Goal: Task Accomplishment & Management: Complete application form

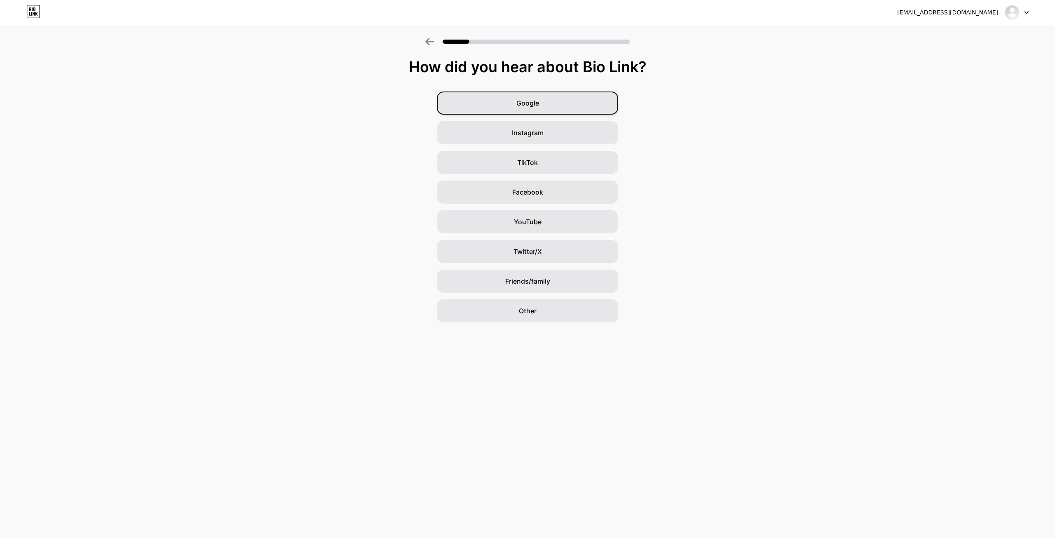
click at [524, 106] on span "Google" at bounding box center [528, 103] width 23 height 10
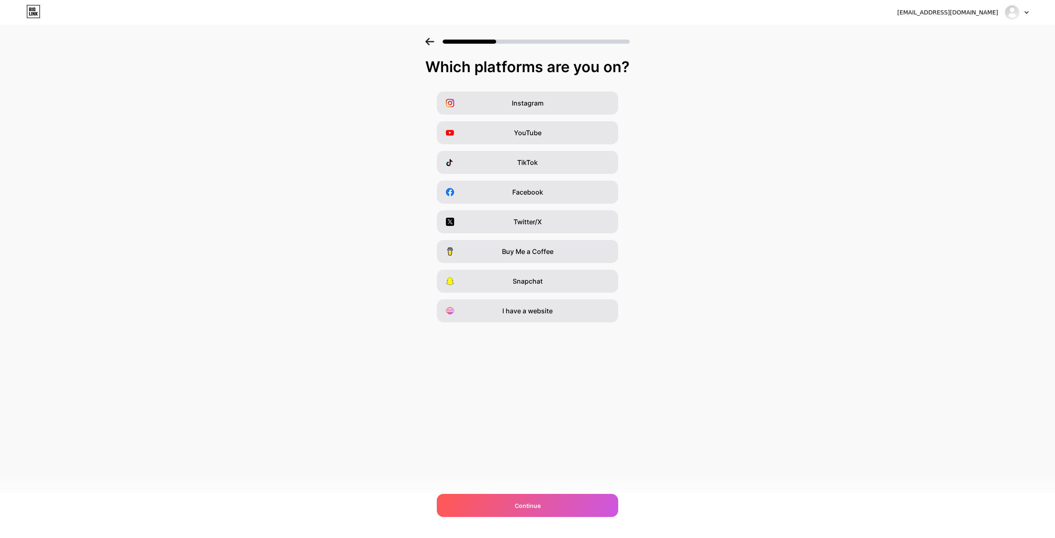
click at [528, 124] on div "YouTube" at bounding box center [527, 132] width 181 height 23
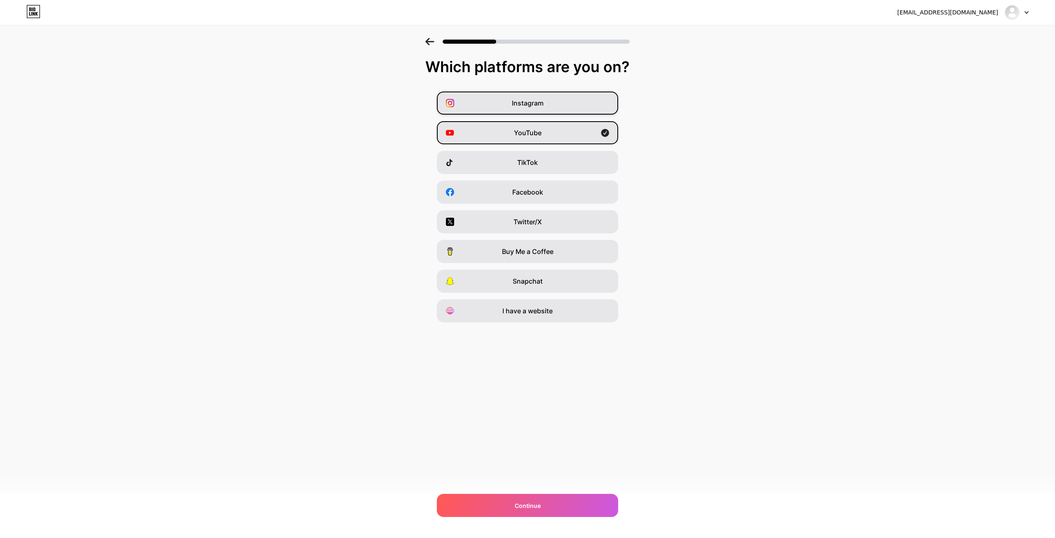
click at [587, 109] on div "Instagram" at bounding box center [527, 103] width 181 height 23
click at [594, 133] on div "YouTube" at bounding box center [527, 132] width 181 height 23
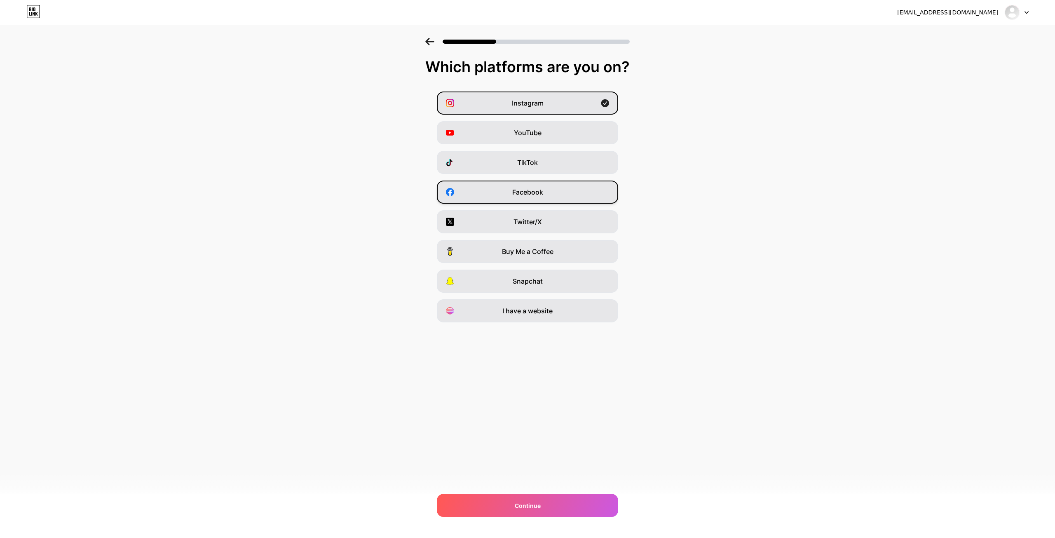
click at [586, 200] on div "Facebook" at bounding box center [527, 192] width 181 height 23
click at [595, 163] on div "TikTok" at bounding box center [527, 162] width 181 height 23
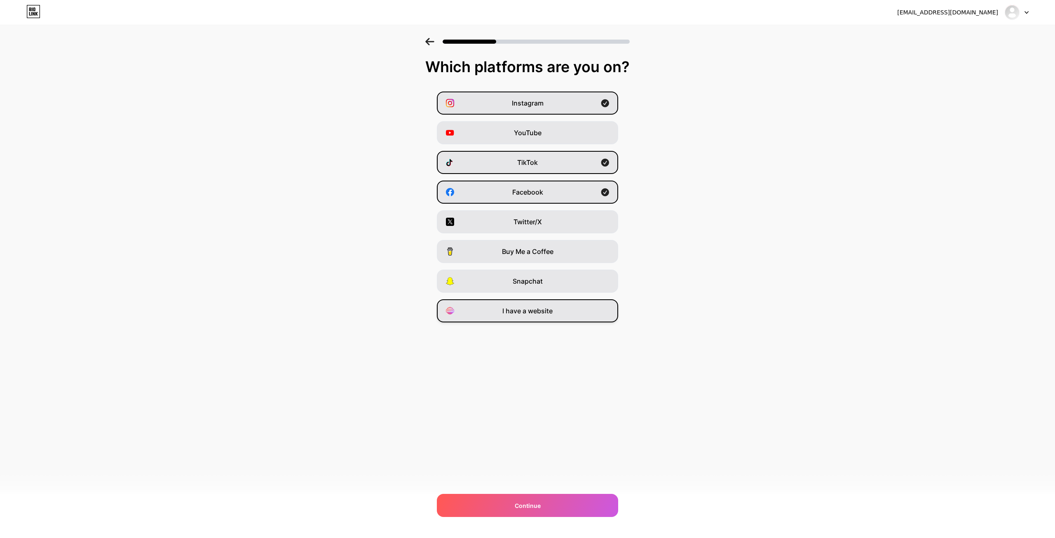
click at [562, 317] on div "I have a website" at bounding box center [527, 310] width 181 height 23
click at [591, 505] on div "Continue" at bounding box center [527, 505] width 181 height 23
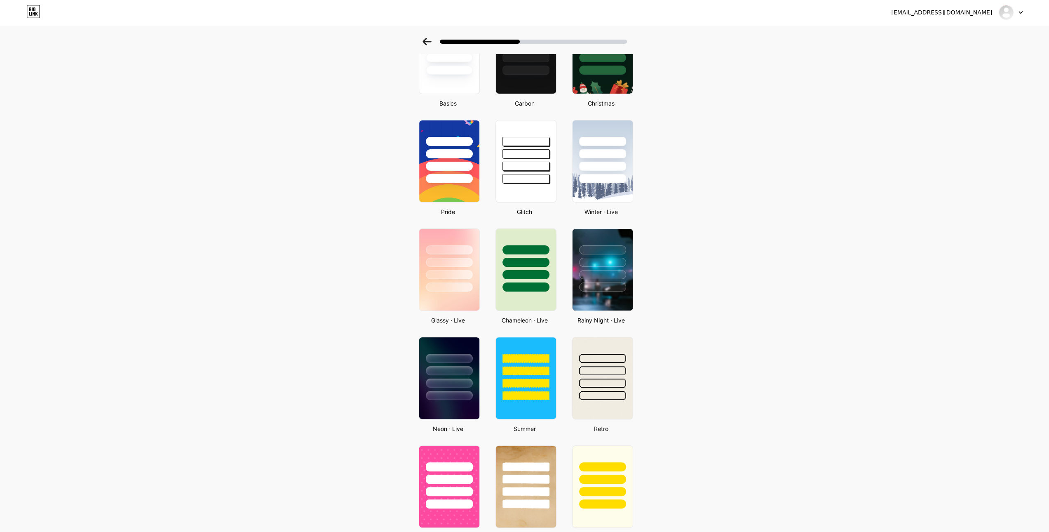
scroll to position [165, 0]
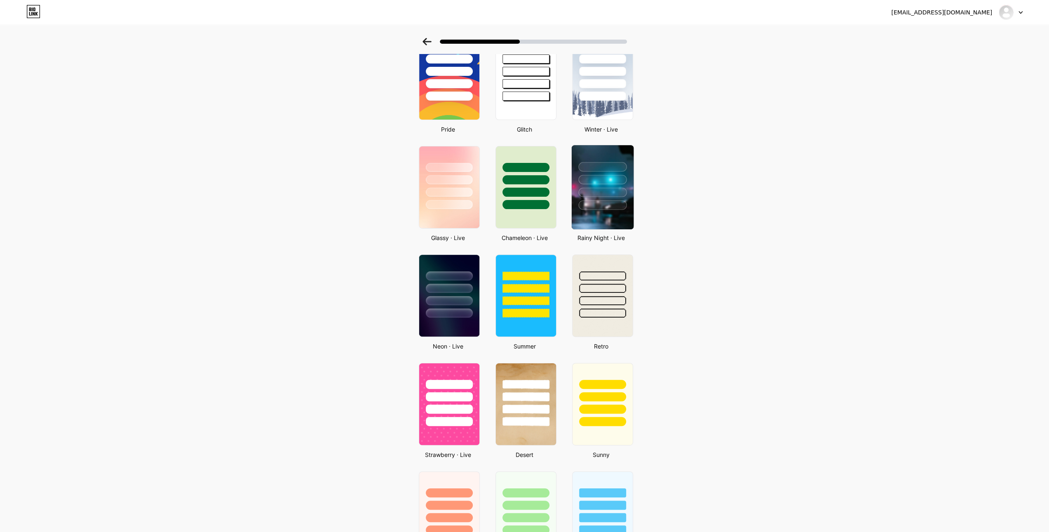
click at [595, 222] on img at bounding box center [602, 187] width 62 height 84
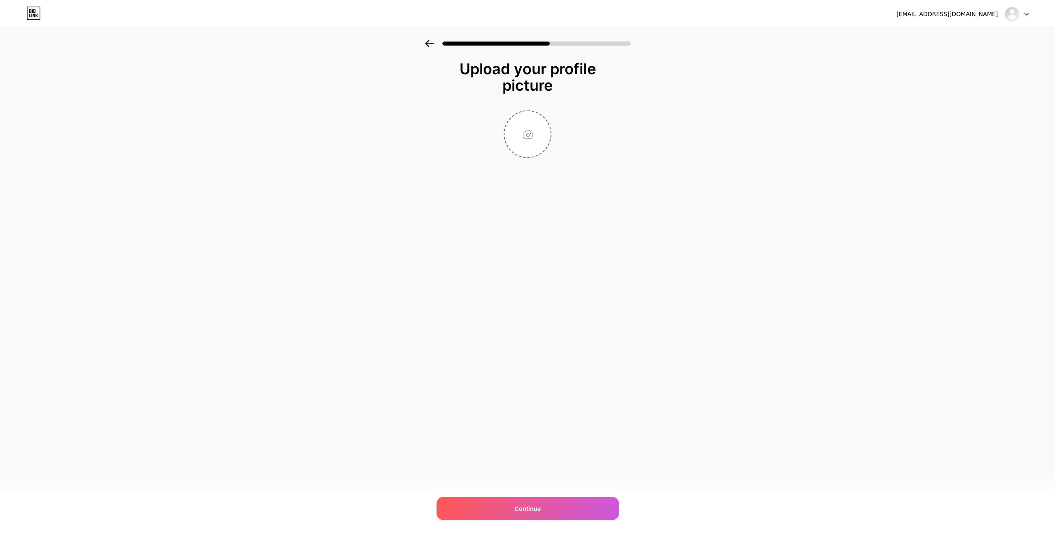
scroll to position [0, 0]
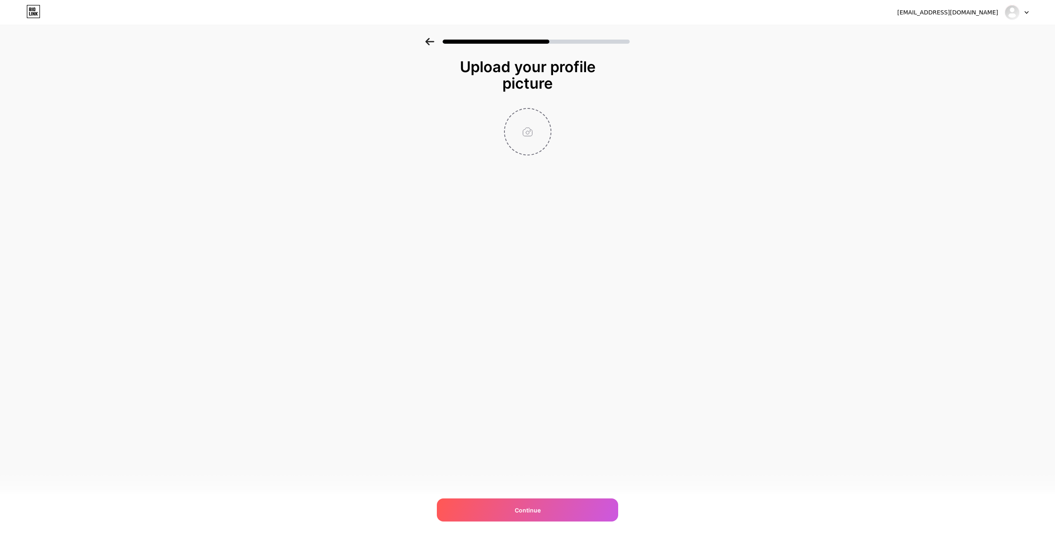
click at [521, 125] on input "file" at bounding box center [528, 132] width 46 height 46
type input "C:\fakepath\photo_2025-05-13_13-29-51-removebg-preview (1).png"
click at [560, 506] on div "Continue" at bounding box center [527, 509] width 181 height 23
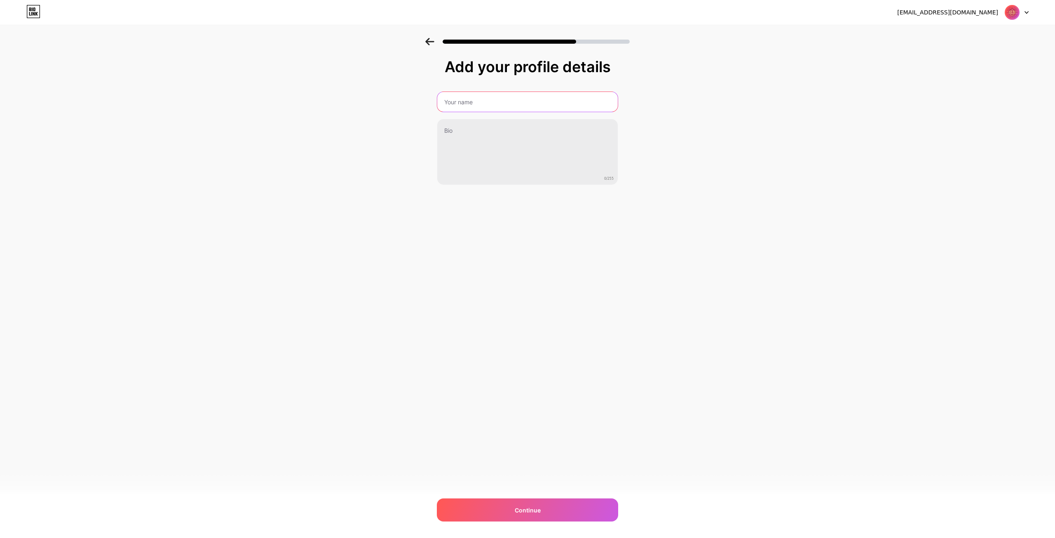
click at [498, 104] on input "text" at bounding box center [527, 102] width 181 height 20
type input "["
click at [449, 103] on input "جامعة قرطبة الاخلية" at bounding box center [528, 102] width 182 height 20
click at [449, 101] on input "جامعة قرطبة الاخلية" at bounding box center [528, 102] width 182 height 20
type input "جامعة قرطبة الاهلية"
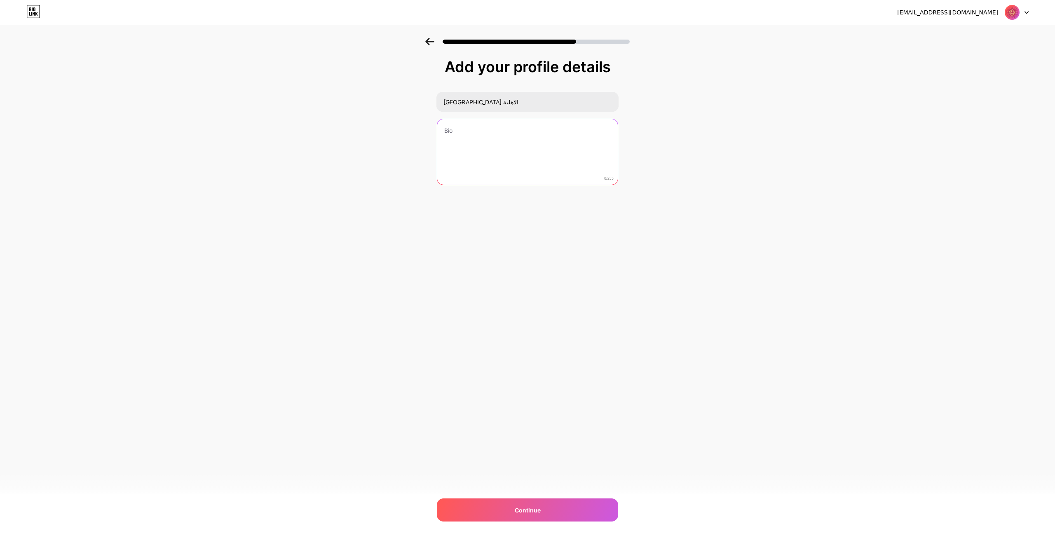
click at [505, 155] on textarea at bounding box center [527, 152] width 181 height 66
type textarea "م"
type textarea "المواقع الرسمية الخاصة بالجامعة"
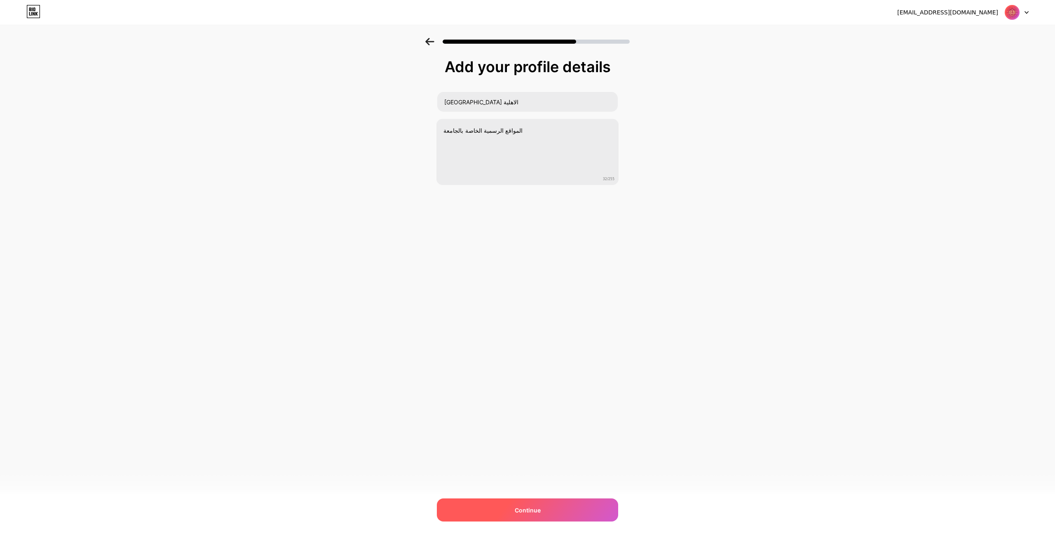
click at [508, 512] on div "Continue" at bounding box center [527, 509] width 181 height 23
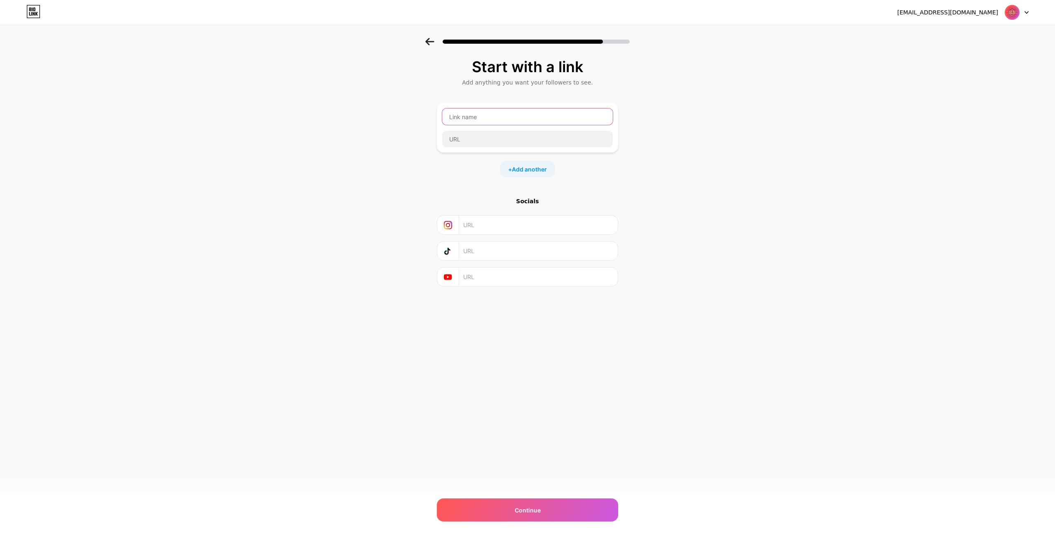
click at [471, 120] on input "text" at bounding box center [527, 116] width 171 height 16
click at [472, 142] on input "text" at bounding box center [527, 139] width 171 height 16
click at [474, 110] on input "text" at bounding box center [527, 116] width 171 height 16
click at [490, 227] on input "text" at bounding box center [538, 225] width 150 height 19
click at [518, 169] on span "Add another" at bounding box center [529, 169] width 35 height 9
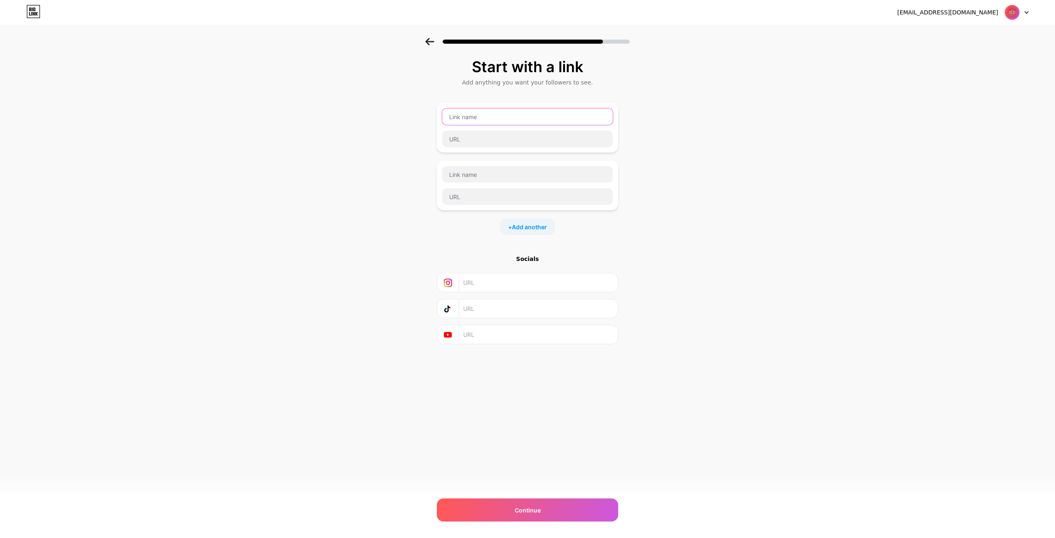
click at [505, 115] on input "text" at bounding box center [527, 116] width 171 height 16
click at [484, 120] on input "text" at bounding box center [527, 116] width 171 height 16
click at [479, 137] on input "text" at bounding box center [527, 139] width 171 height 16
paste input "https://cur.edu.iq/"
type input "https://cur.edu.iq/"
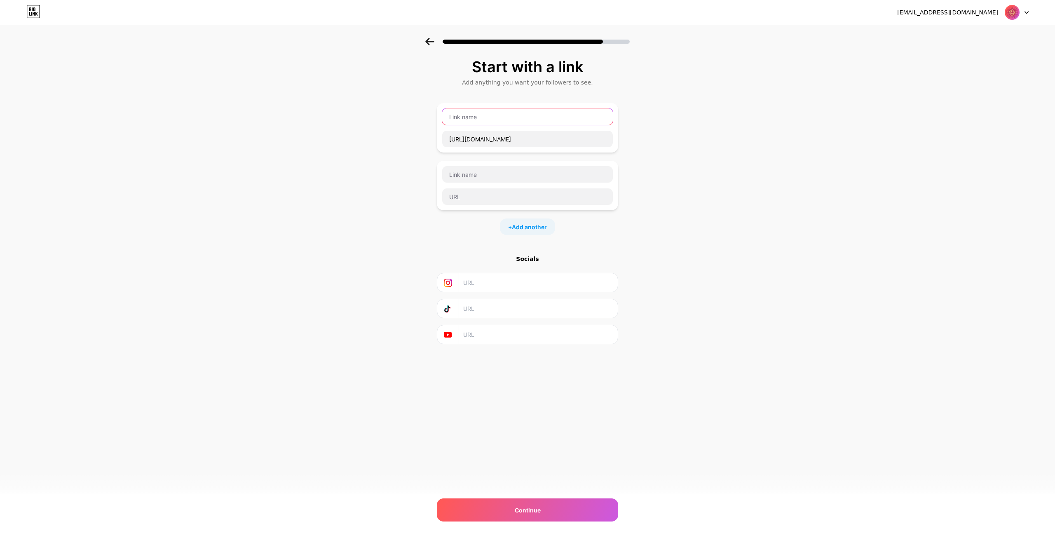
click at [491, 117] on input "text" at bounding box center [527, 116] width 171 height 16
type input "ا"
type input "الموقع الالكتروني"
click at [461, 176] on input "text" at bounding box center [527, 174] width 171 height 16
click at [492, 286] on input "text" at bounding box center [538, 282] width 150 height 19
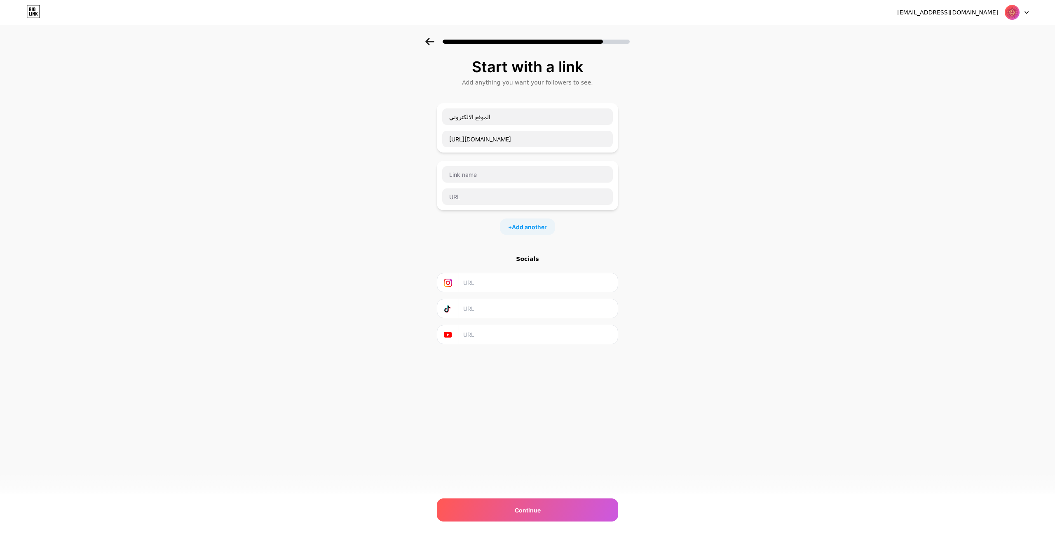
click at [517, 286] on input "text" at bounding box center [538, 282] width 150 height 19
click at [524, 337] on input "text" at bounding box center [538, 334] width 150 height 19
click at [504, 173] on input "text" at bounding box center [527, 174] width 171 height 16
click at [507, 195] on input "text" at bounding box center [527, 196] width 171 height 16
paste input "https://www.facebook.com/profile.php?id=61568058388374&mibextid=wwXIfr"
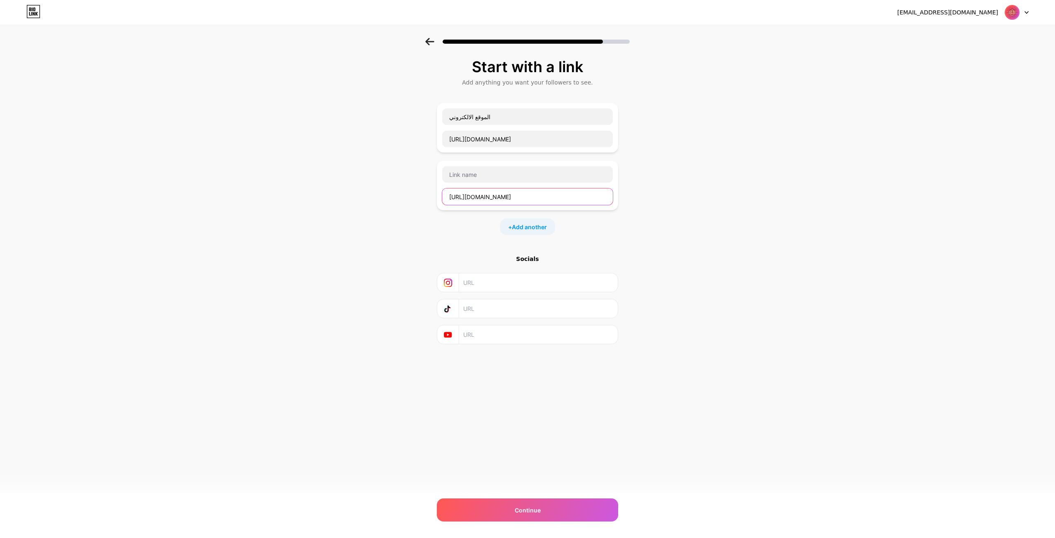
scroll to position [0, 58]
type input "https://www.facebook.com/profile.php?id=61568058388374&mibextid=wwXIfr"
click at [512, 179] on input "text" at bounding box center [527, 174] width 171 height 16
type input "الفيس يوك"
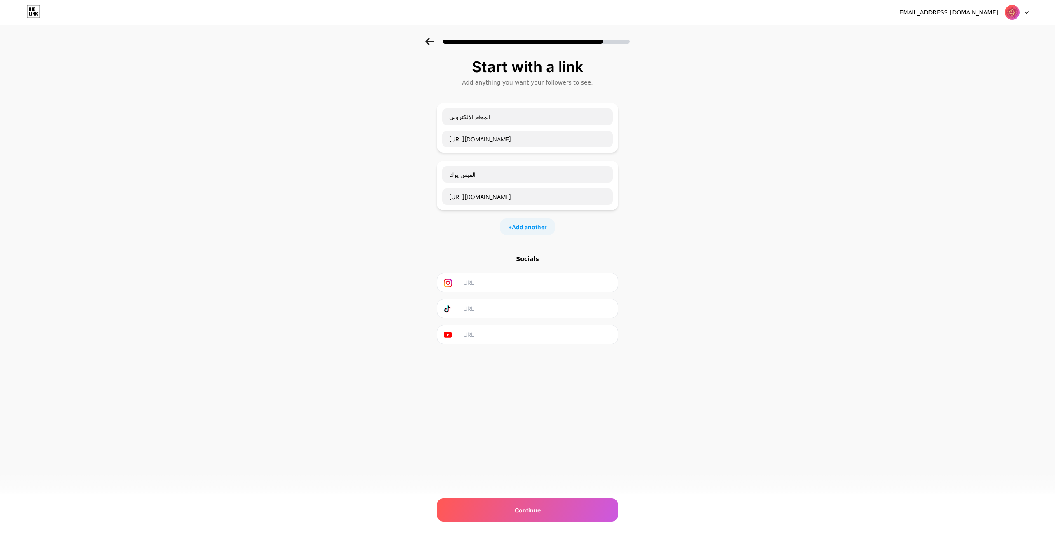
click at [475, 282] on input "text" at bounding box center [538, 282] width 150 height 19
click at [479, 282] on input "text" at bounding box center [538, 282] width 150 height 19
paste input "https://www.instagram.com/cordoba_university?igsh=MXhhbXQ4azlmZnVlbA=="
type input "https://www.instagram.com/cordoba_university?igsh=MXhhbXQ4azlmZnVlbA=="
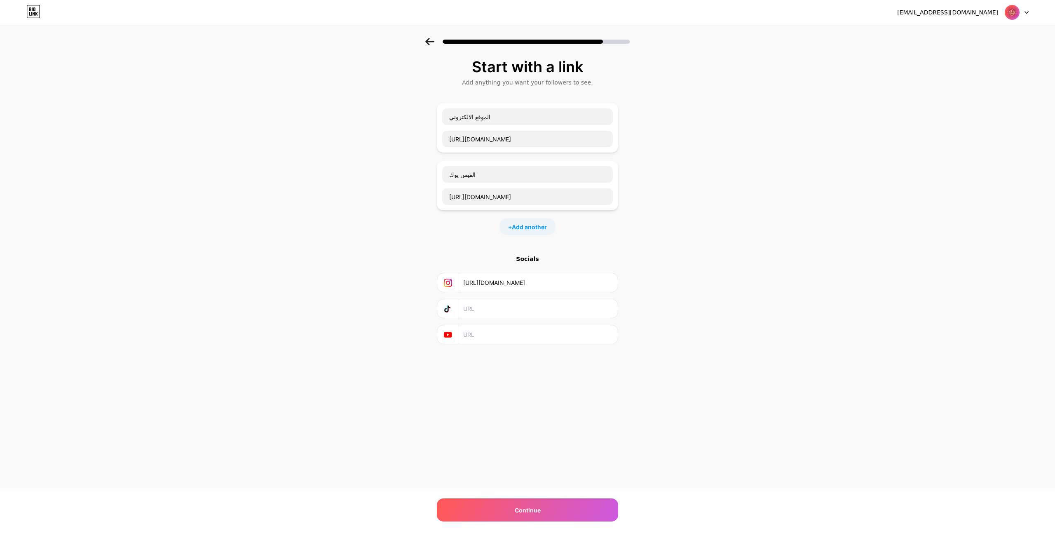
click at [491, 305] on input "text" at bounding box center [538, 308] width 150 height 19
click at [700, 271] on div "Start with a link Add anything you want your followers to see. الموقع الالكترون…" at bounding box center [527, 212] width 1055 height 348
click at [478, 303] on input "text" at bounding box center [538, 308] width 150 height 19
paste input "https://www.tiktok.com/@cordoba_university?_t=ZS-8yK0MunQXuj"
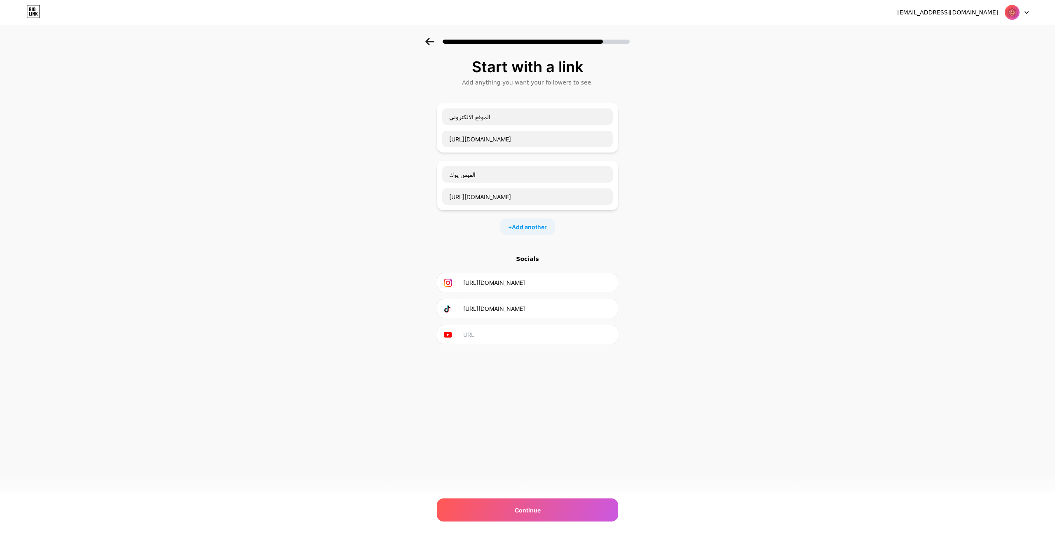
scroll to position [0, 33]
type input "https://www.tiktok.com/@cordoba_university?_t=ZS-8yK0MunQXuj"
click at [510, 325] on input "text" at bounding box center [538, 334] width 150 height 19
click at [510, 515] on div "Continue" at bounding box center [527, 509] width 181 height 23
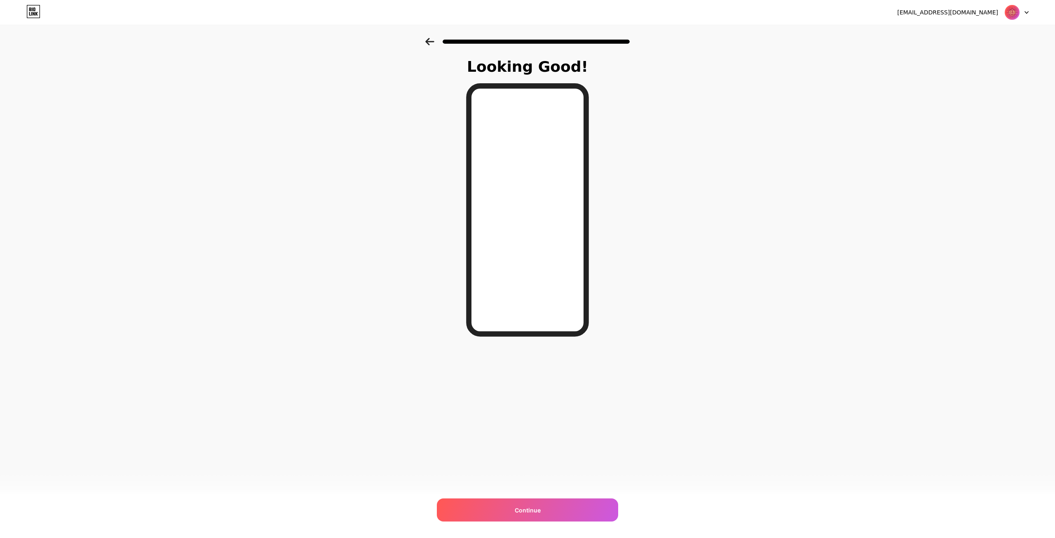
click at [427, 41] on icon at bounding box center [429, 41] width 9 height 7
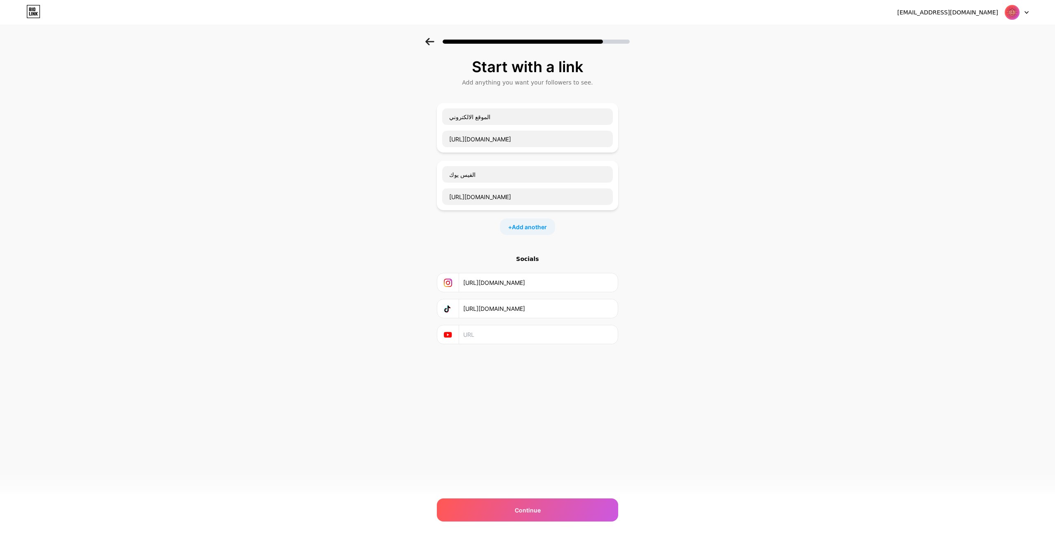
click at [427, 41] on icon at bounding box center [429, 41] width 9 height 7
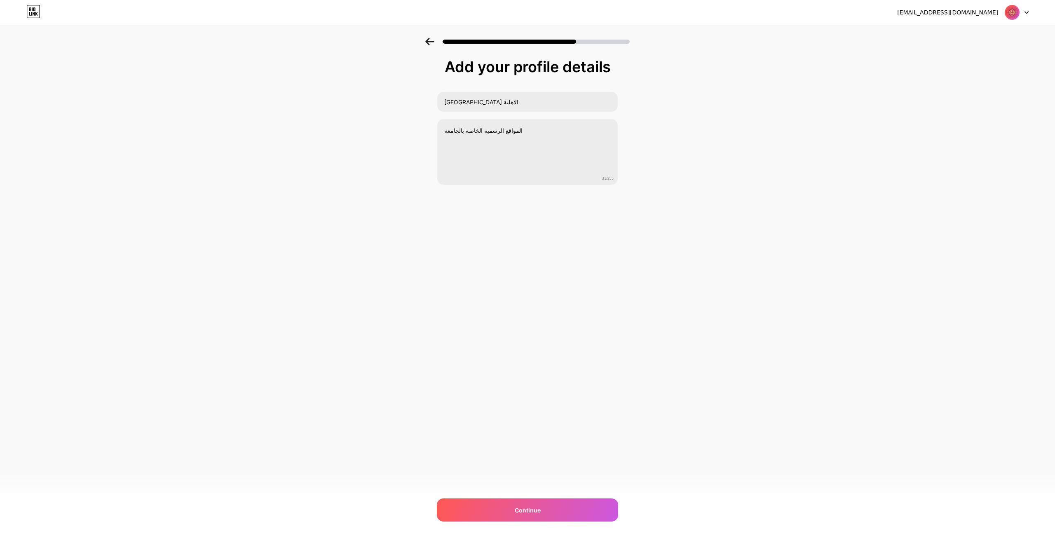
click at [427, 41] on icon at bounding box center [429, 41] width 9 height 7
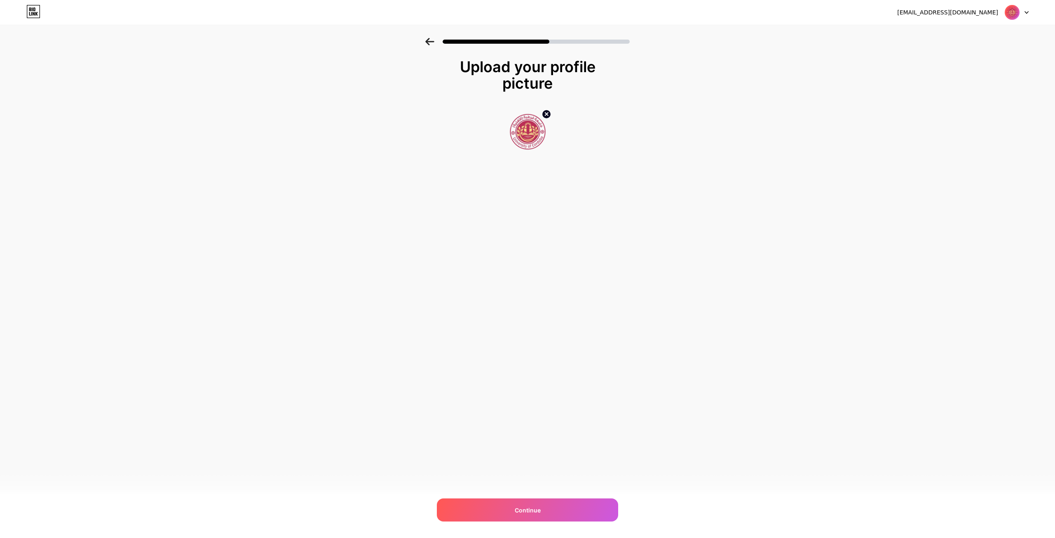
click at [427, 41] on icon at bounding box center [429, 41] width 9 height 7
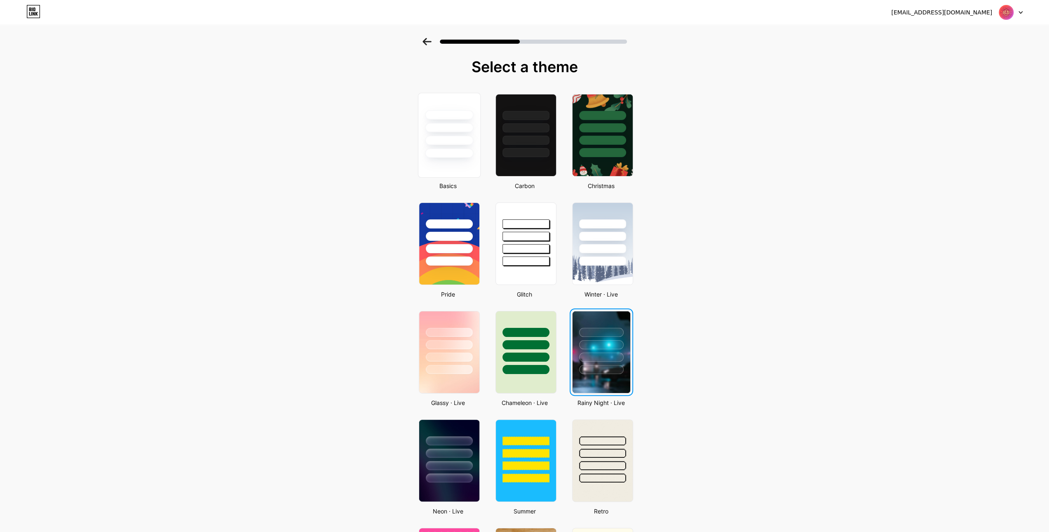
click at [461, 119] on div at bounding box center [449, 125] width 62 height 65
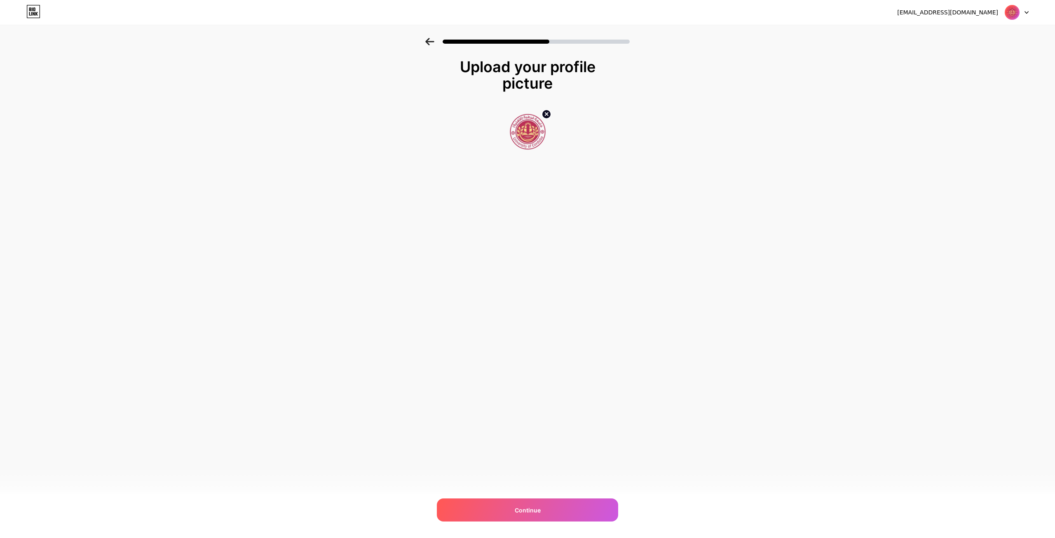
click at [425, 43] on icon at bounding box center [429, 41] width 9 height 7
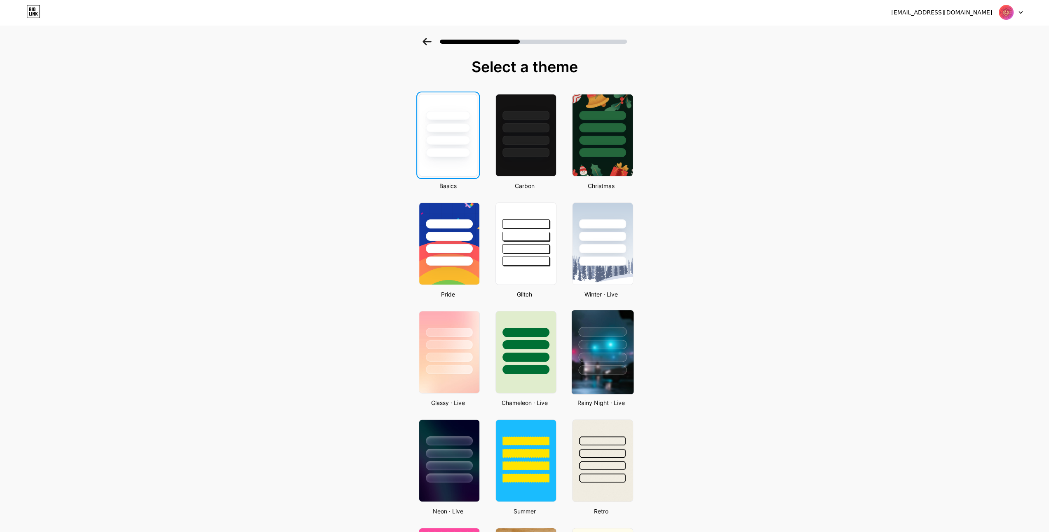
click at [591, 344] on div at bounding box center [602, 344] width 48 height 9
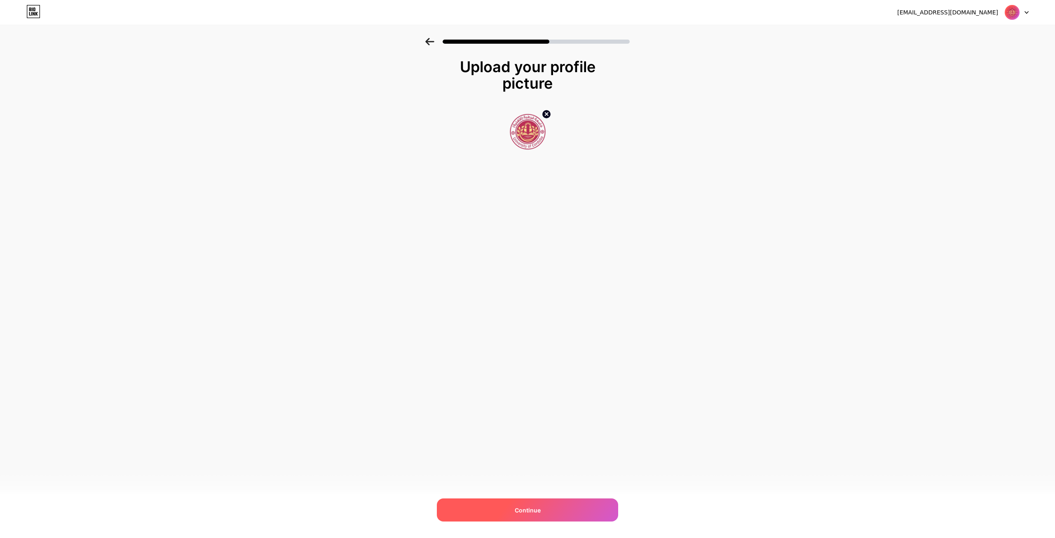
click at [538, 507] on span "Continue" at bounding box center [528, 510] width 26 height 9
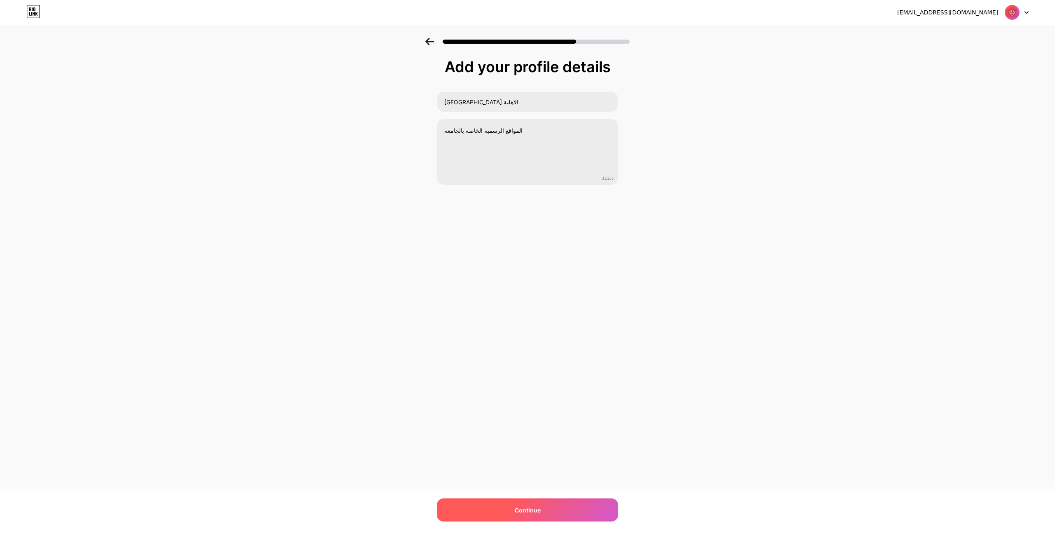
click at [541, 507] on div "Continue" at bounding box center [527, 509] width 181 height 23
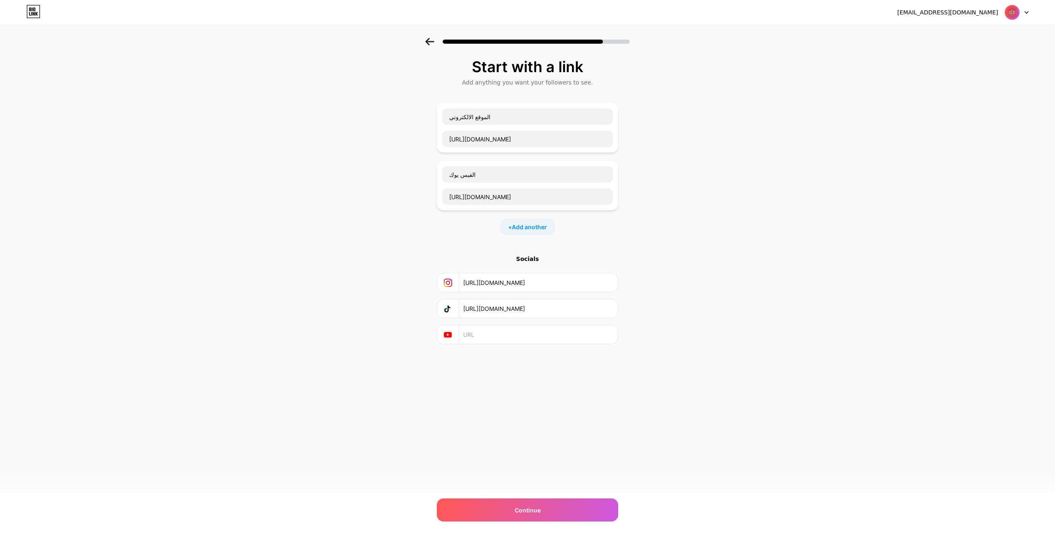
click at [541, 507] on div "Continue" at bounding box center [527, 509] width 181 height 23
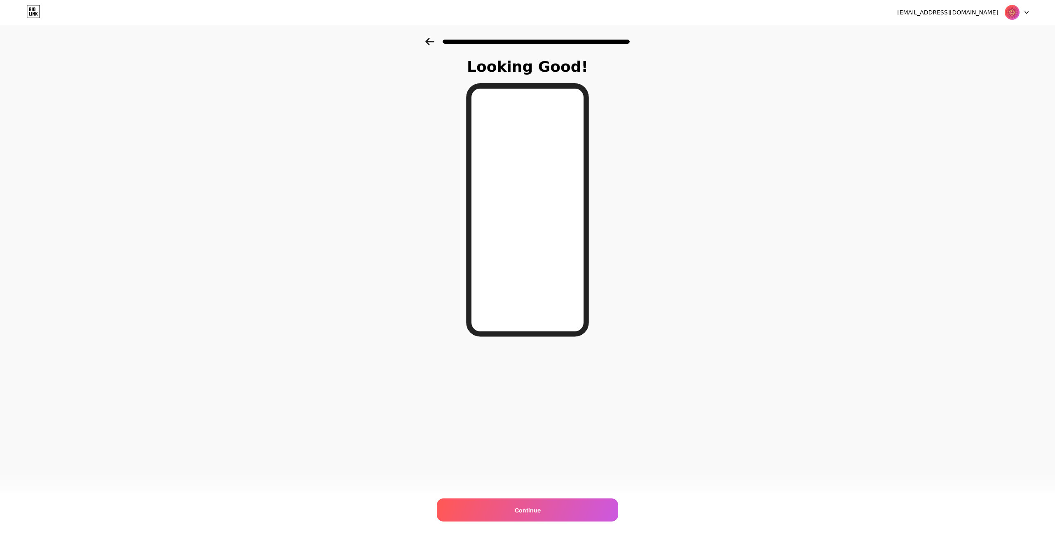
click at [434, 41] on div at bounding box center [527, 41] width 204 height 7
click at [429, 42] on icon at bounding box center [429, 41] width 9 height 7
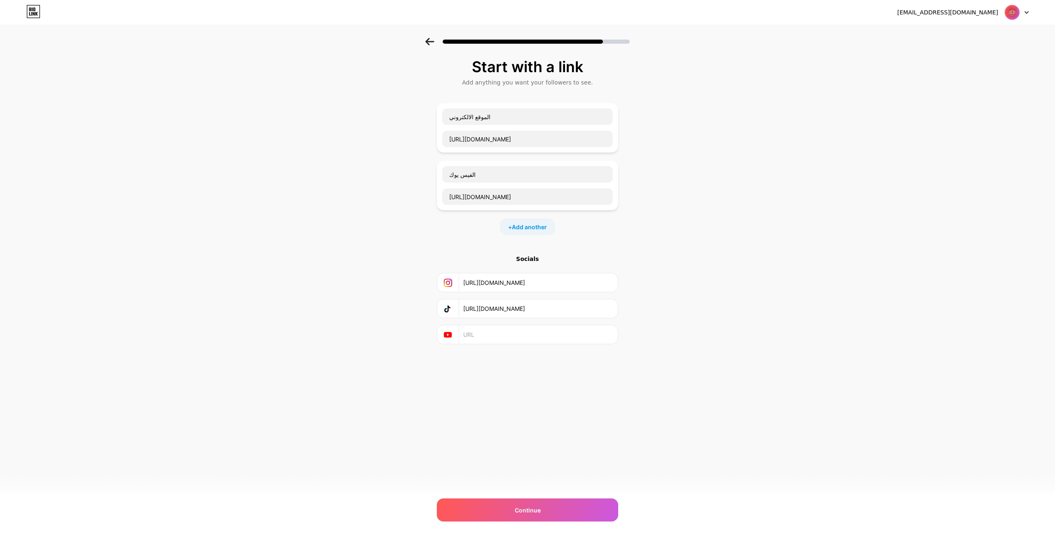
click at [429, 42] on icon at bounding box center [429, 41] width 9 height 7
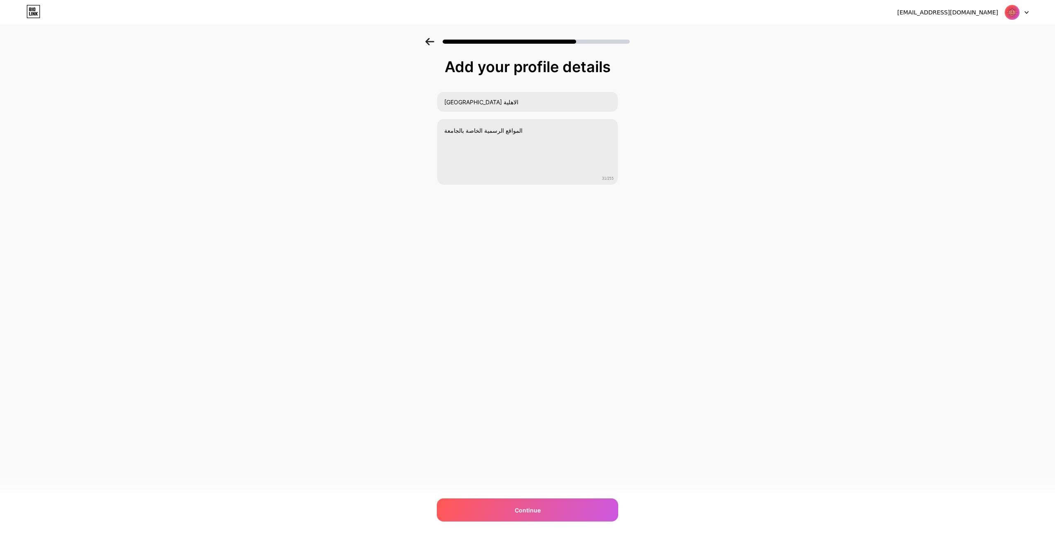
click at [428, 42] on icon at bounding box center [429, 41] width 9 height 7
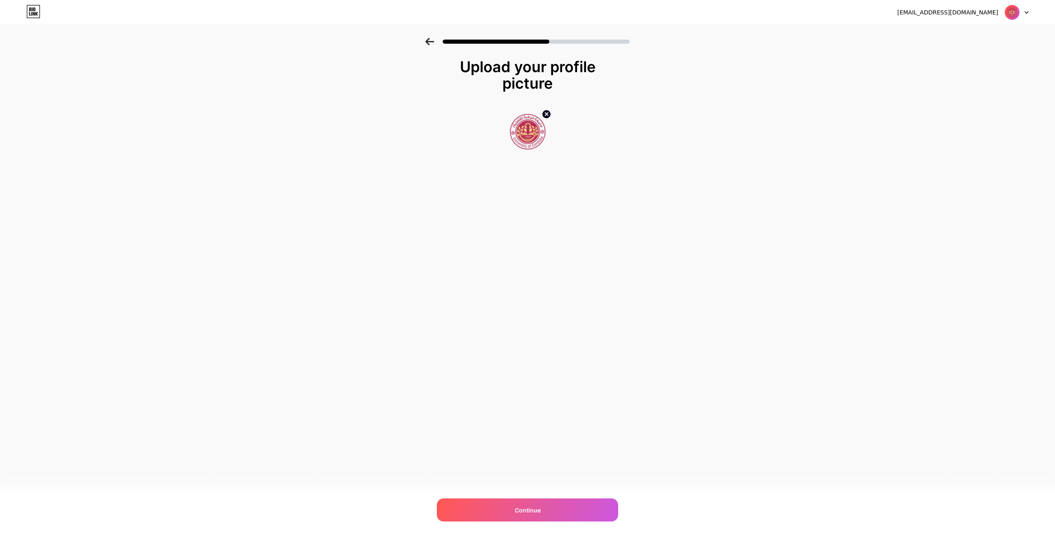
click at [428, 42] on icon at bounding box center [429, 41] width 9 height 7
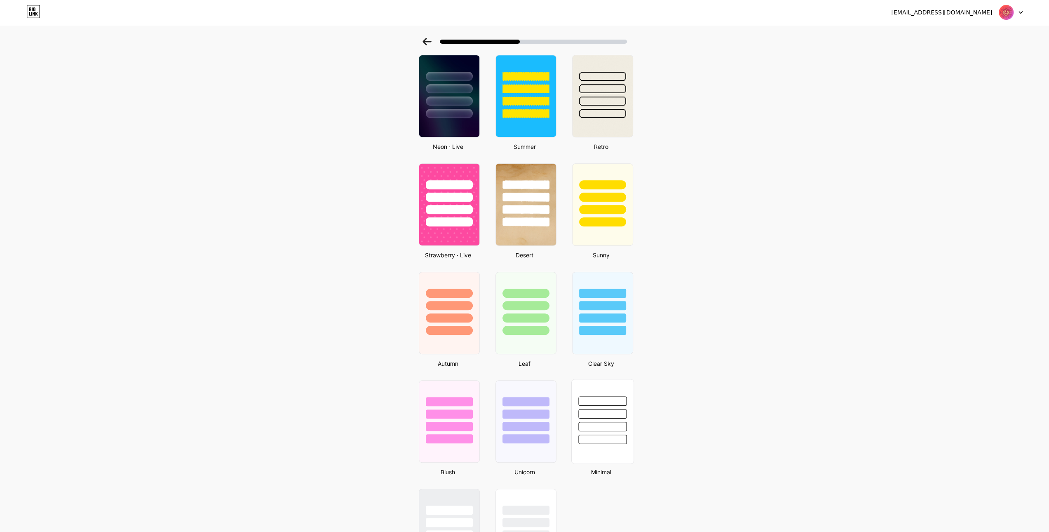
scroll to position [450, 0]
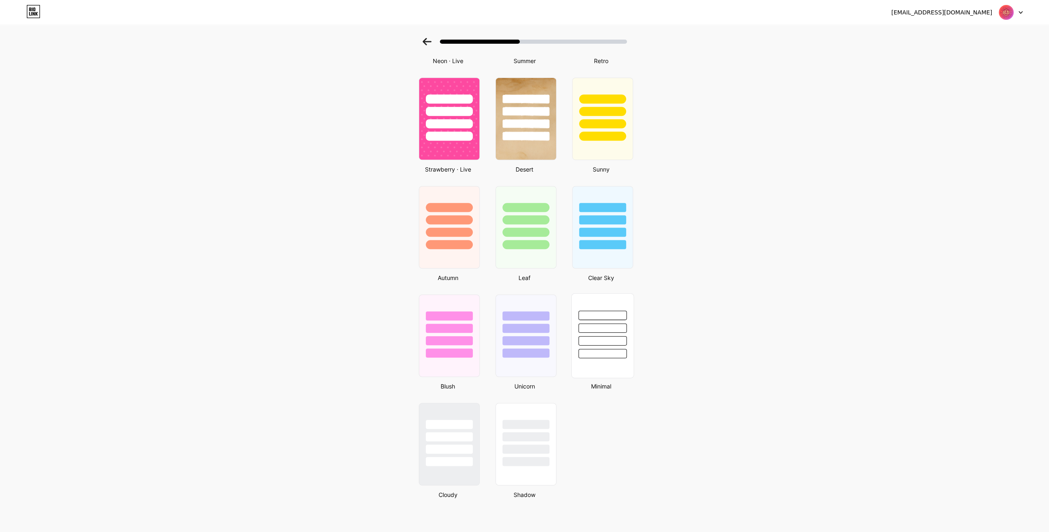
click at [622, 315] on div at bounding box center [602, 314] width 48 height 9
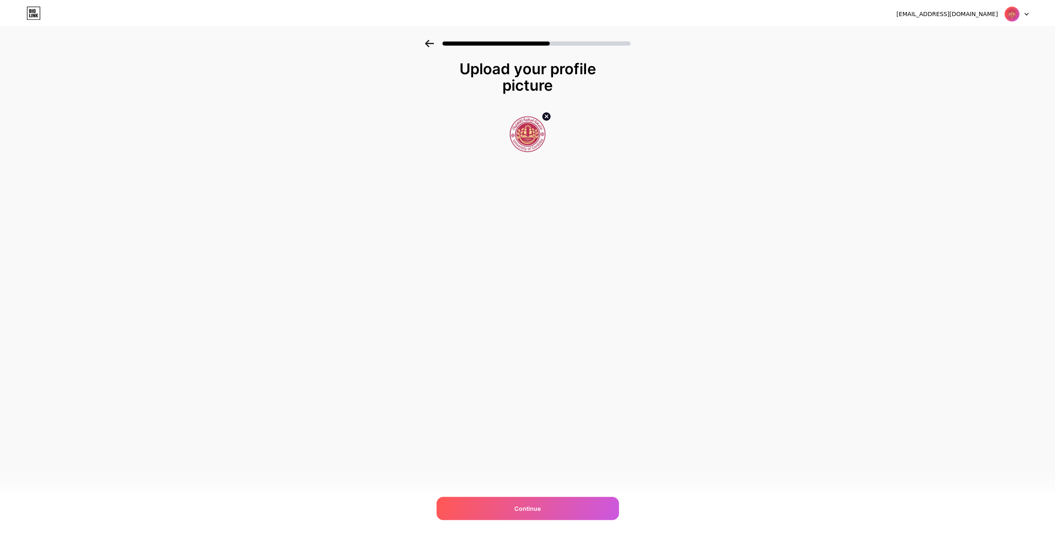
scroll to position [0, 0]
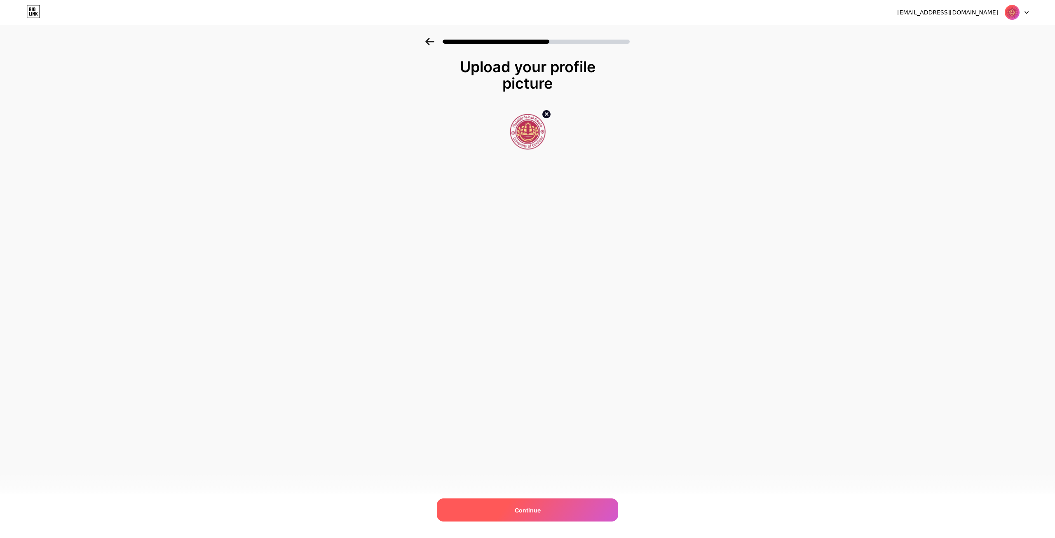
click at [572, 520] on div "Continue" at bounding box center [527, 509] width 181 height 23
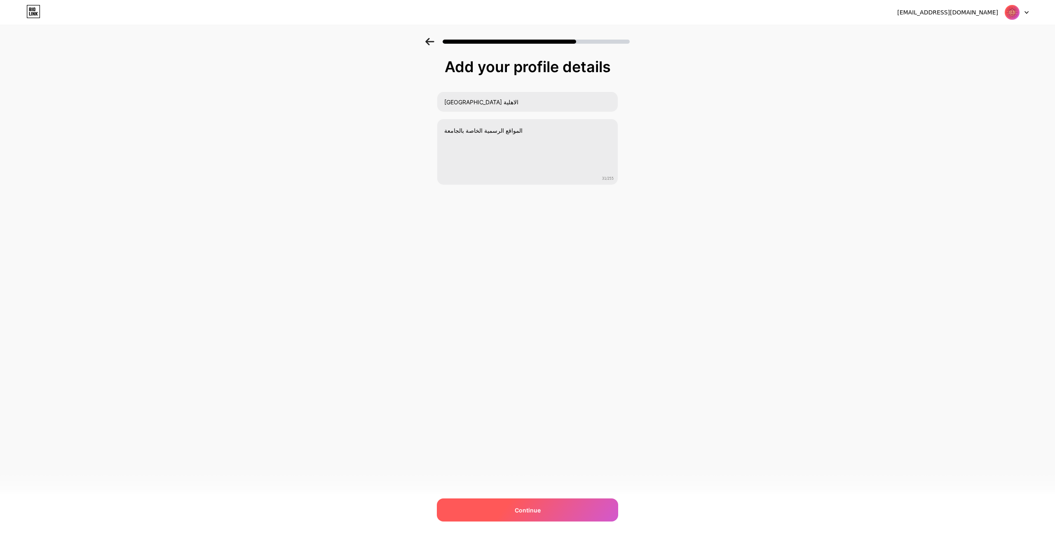
click at [572, 518] on div "Continue" at bounding box center [527, 509] width 181 height 23
click at [571, 518] on div at bounding box center [527, 509] width 181 height 23
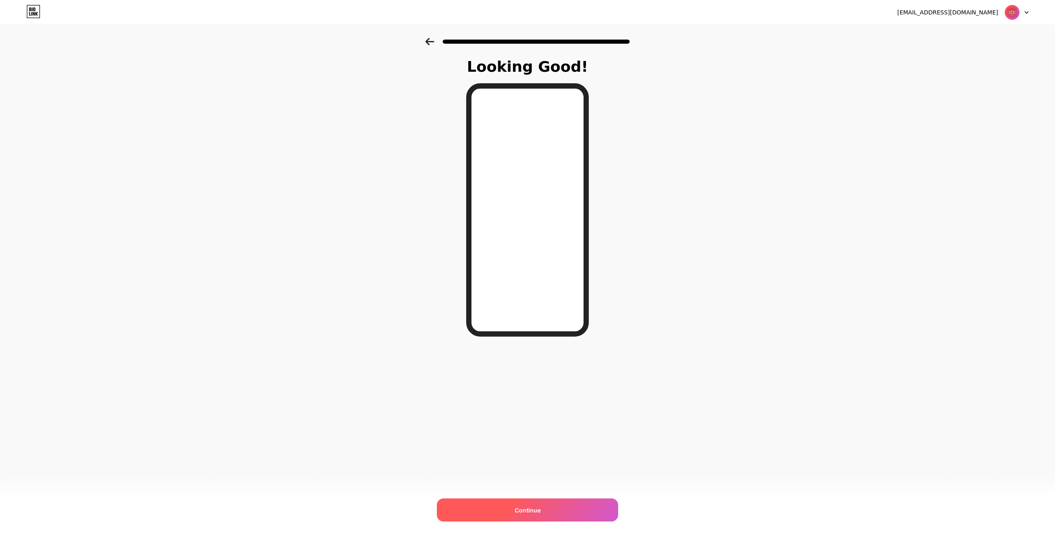
click at [532, 505] on div "Continue" at bounding box center [527, 509] width 181 height 23
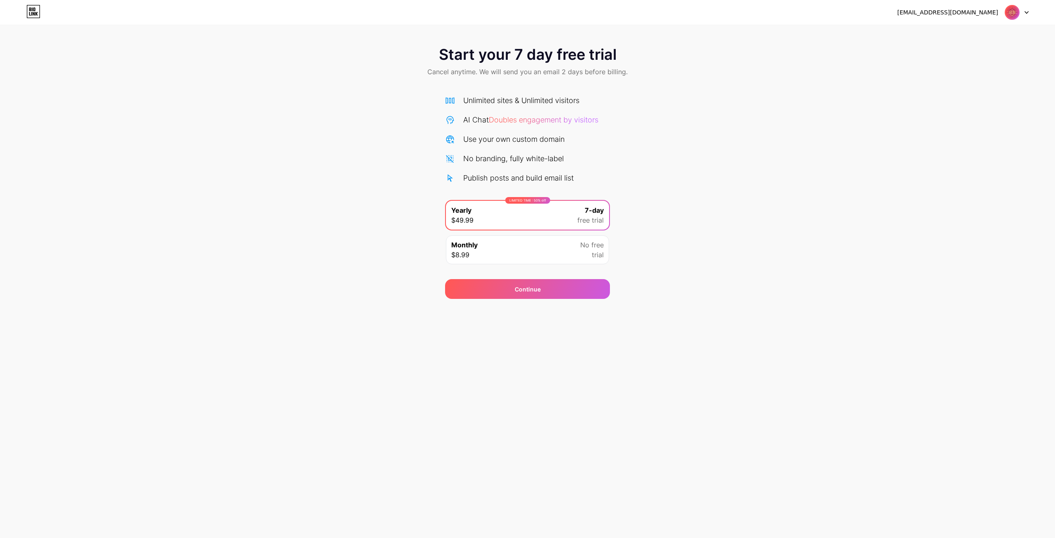
drag, startPoint x: 519, startPoint y: 59, endPoint x: 194, endPoint y: 19, distance: 326.8
click at [518, 58] on span "Start your 7 day free trial" at bounding box center [528, 54] width 178 height 16
click at [35, 15] on icon at bounding box center [34, 14] width 2 height 4
click at [1023, 13] on div at bounding box center [1017, 12] width 24 height 15
click at [786, 51] on div "Start your 7 day free trial Cancel anytime. We will send you an email 2 days be…" at bounding box center [527, 62] width 1055 height 49
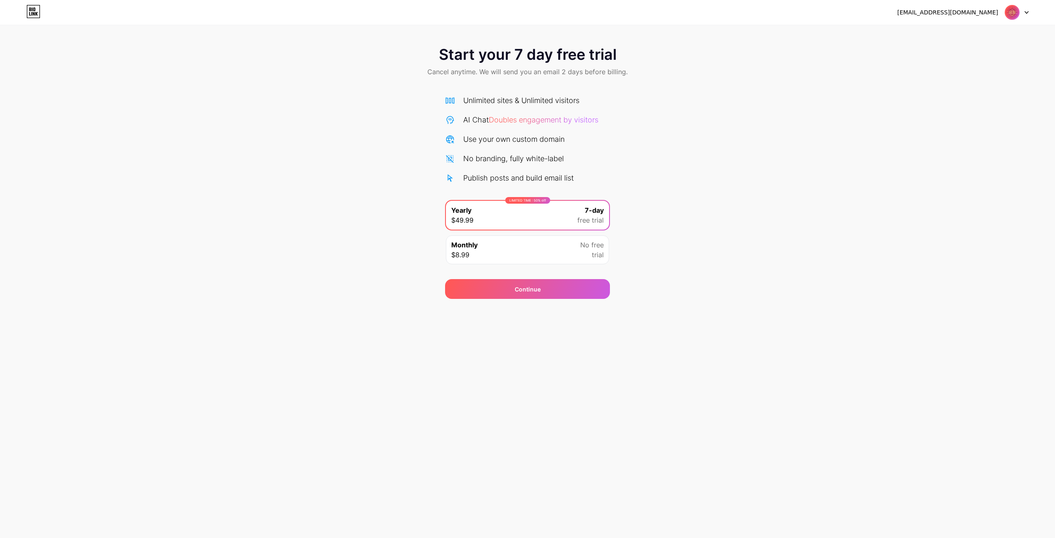
click at [542, 120] on span "Doubles engagement by visitors" at bounding box center [544, 119] width 110 height 9
click at [495, 254] on div "Monthly $8.99 No free trial" at bounding box center [527, 249] width 163 height 29
click at [502, 218] on div "LIMITED TIME : 50% off Yearly $49.99 7-day free trial" at bounding box center [527, 215] width 163 height 29
click at [510, 249] on div "Monthly $8.99 No free trial" at bounding box center [527, 249] width 163 height 29
click at [490, 106] on div "Unlimited sites & Unlimited visitors AI Chat Doubles engagement by visitors Use…" at bounding box center [527, 139] width 165 height 89
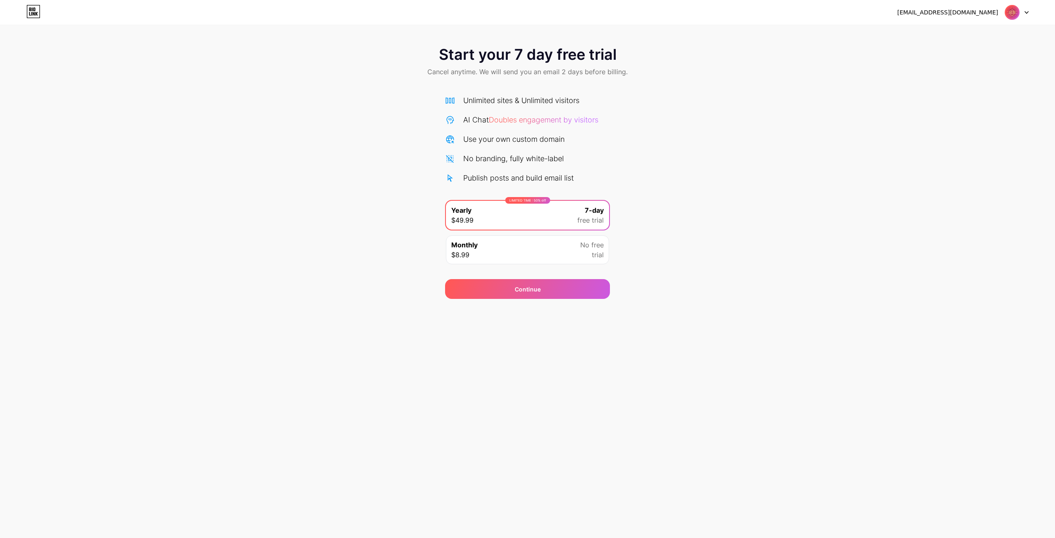
click at [507, 121] on span "Doubles engagement by visitors" at bounding box center [544, 119] width 110 height 9
click at [978, 20] on div "fatimadesigner41@gmail.com Logout" at bounding box center [527, 12] width 1055 height 25
click at [978, 18] on div "[EMAIL_ADDRESS][DOMAIN_NAME]" at bounding box center [963, 12] width 132 height 15
drag, startPoint x: 987, startPoint y: 13, endPoint x: 1038, endPoint y: 15, distance: 50.7
click at [988, 13] on div "[EMAIL_ADDRESS][DOMAIN_NAME]" at bounding box center [947, 12] width 101 height 9
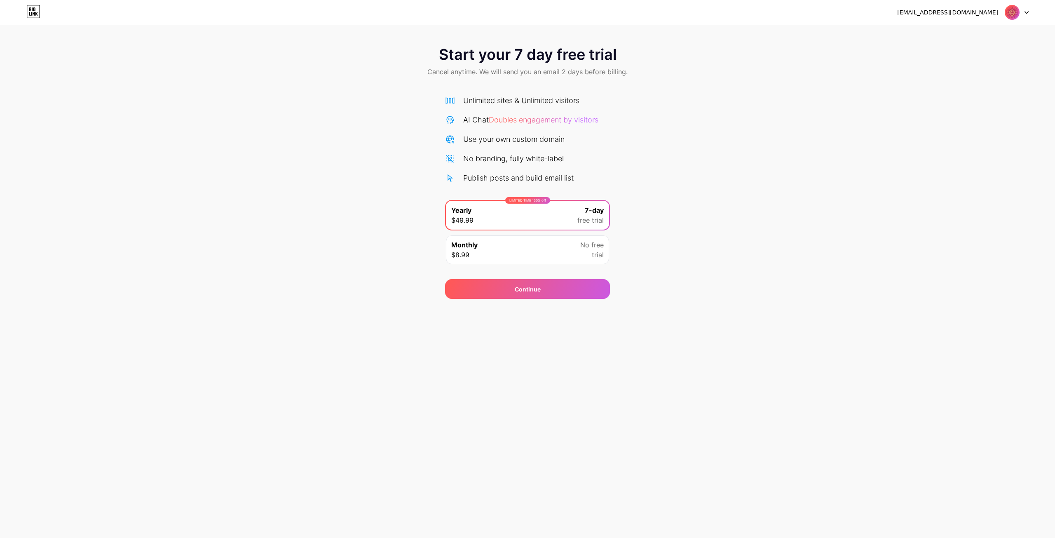
click at [1027, 14] on div at bounding box center [1017, 12] width 24 height 15
click at [1026, 14] on div at bounding box center [1017, 12] width 24 height 15
click at [971, 12] on div "[EMAIL_ADDRESS][DOMAIN_NAME]" at bounding box center [947, 12] width 101 height 9
click at [32, 14] on icon at bounding box center [33, 11] width 14 height 13
